Goal: Entertainment & Leisure: Consume media (video, audio)

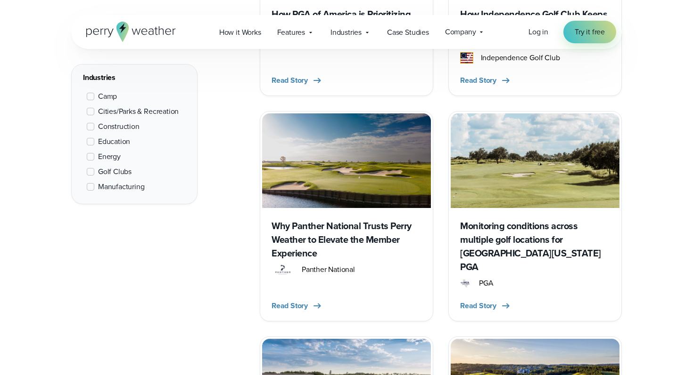
scroll to position [1005, 0]
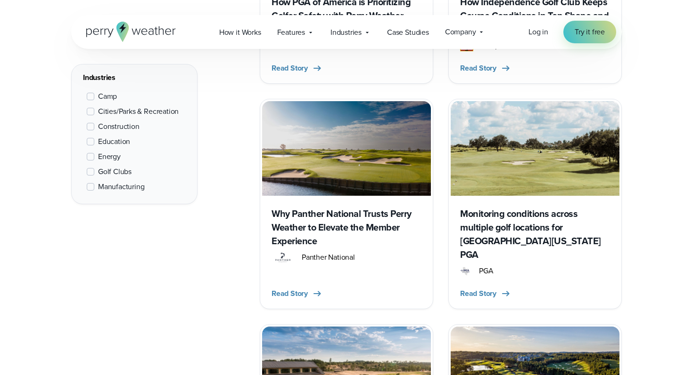
click at [350, 220] on h3 "Why Panther National Trusts Perry Weather to Elevate the Member Experience" at bounding box center [346, 227] width 150 height 41
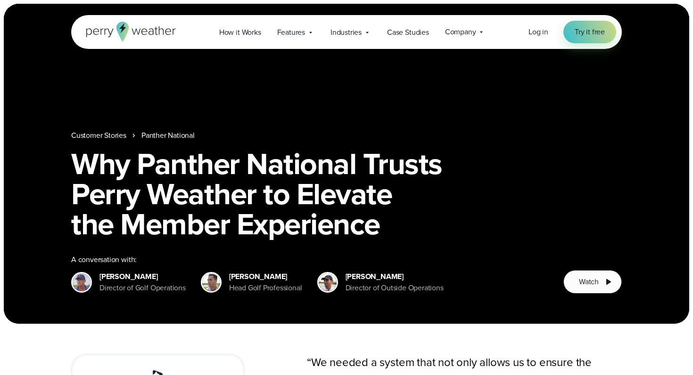
scroll to position [41, 0]
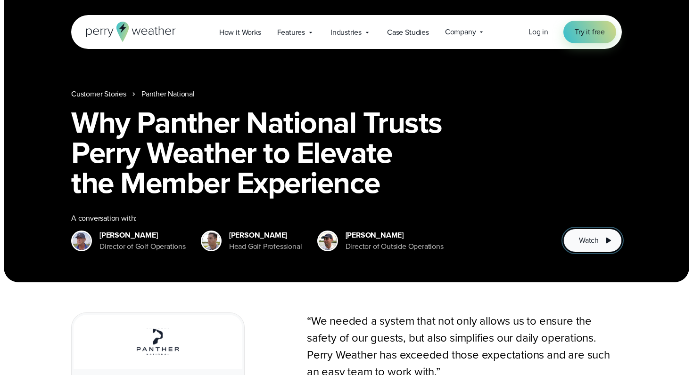
click at [583, 239] on span "Watch" at bounding box center [589, 240] width 20 height 11
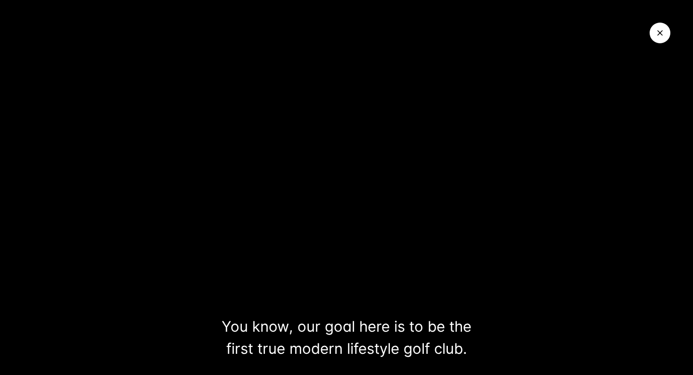
click at [656, 34] on icon "Close Video" at bounding box center [659, 32] width 9 height 9
